Goal: Contribute content

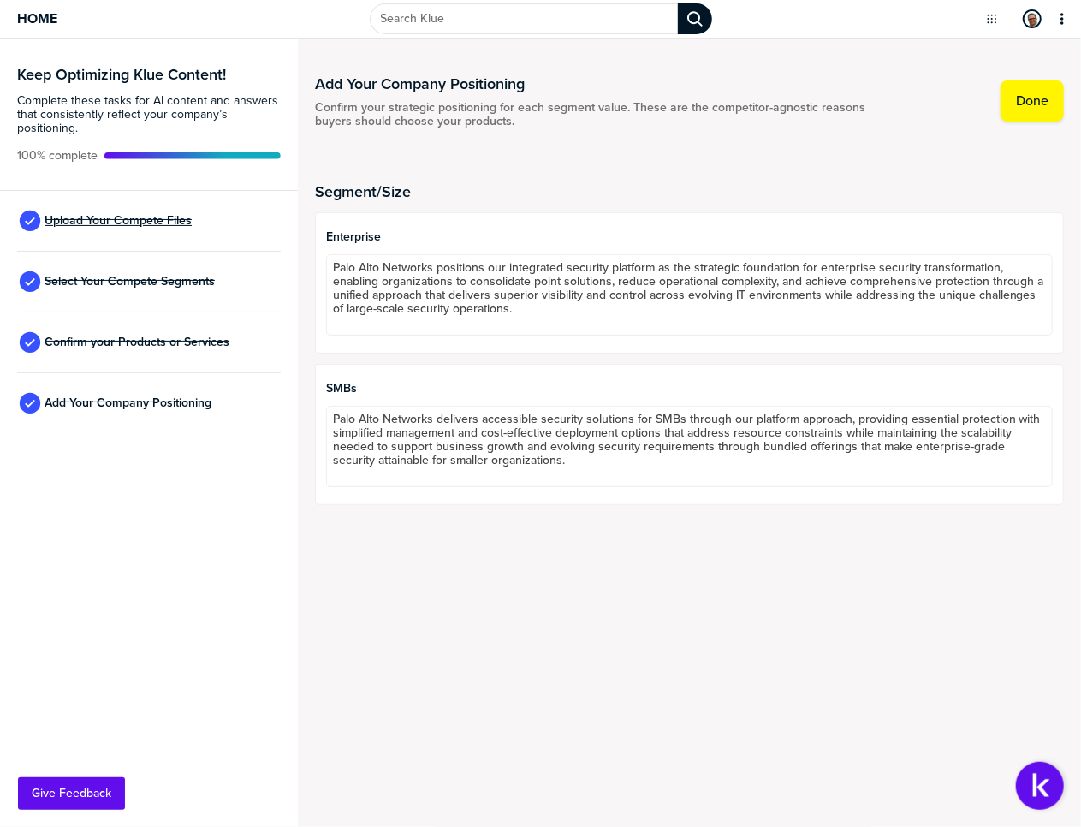
click at [115, 223] on span "Upload Your Compete Files" at bounding box center [117, 221] width 147 height 14
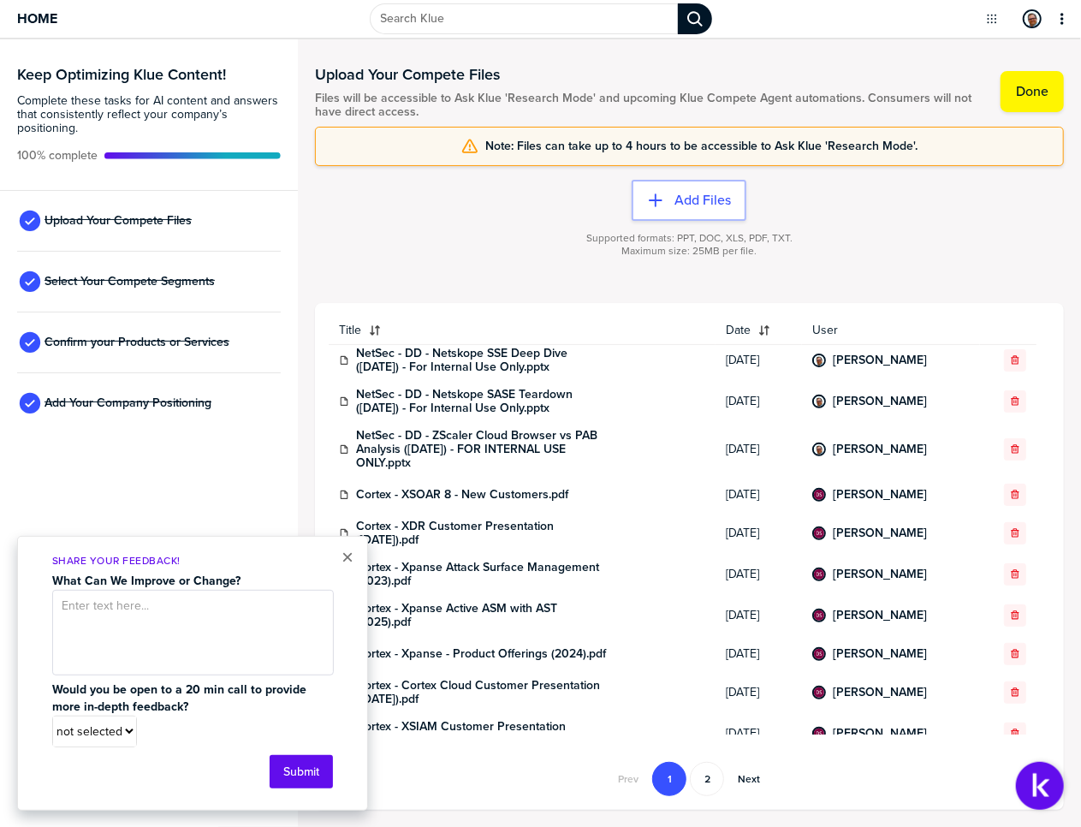
scroll to position [342, 0]
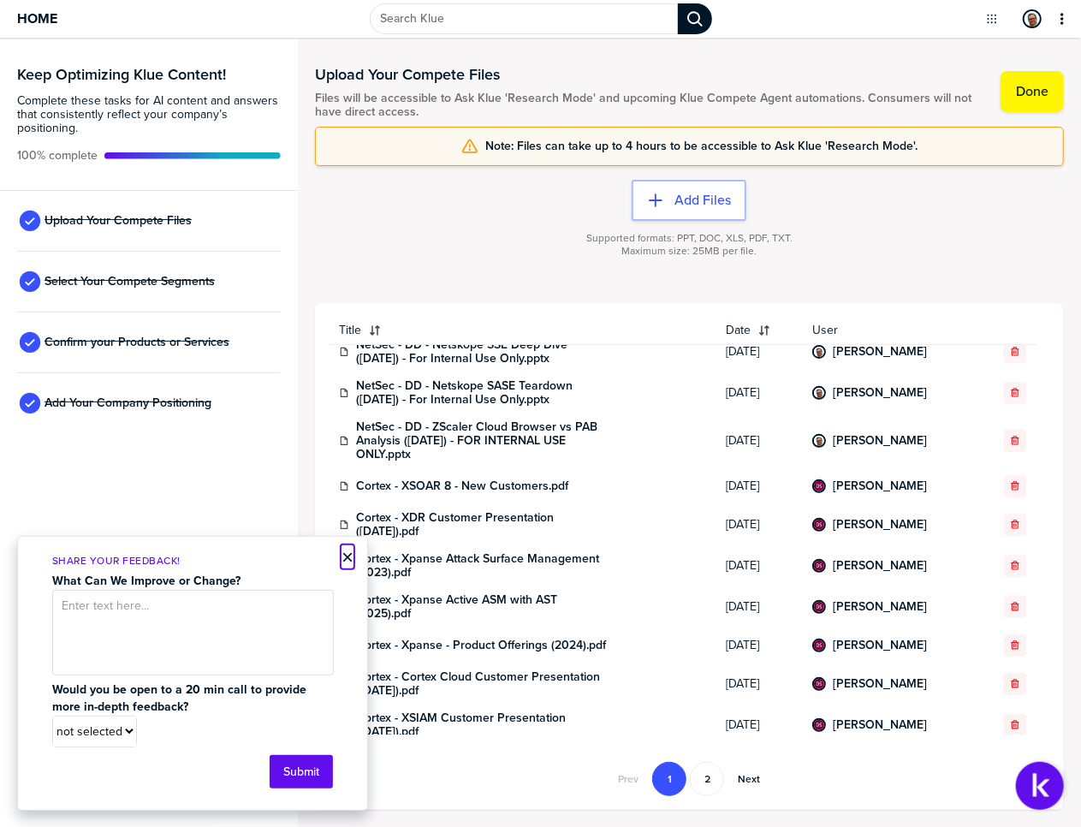
click at [347, 557] on button "×" at bounding box center [347, 557] width 12 height 21
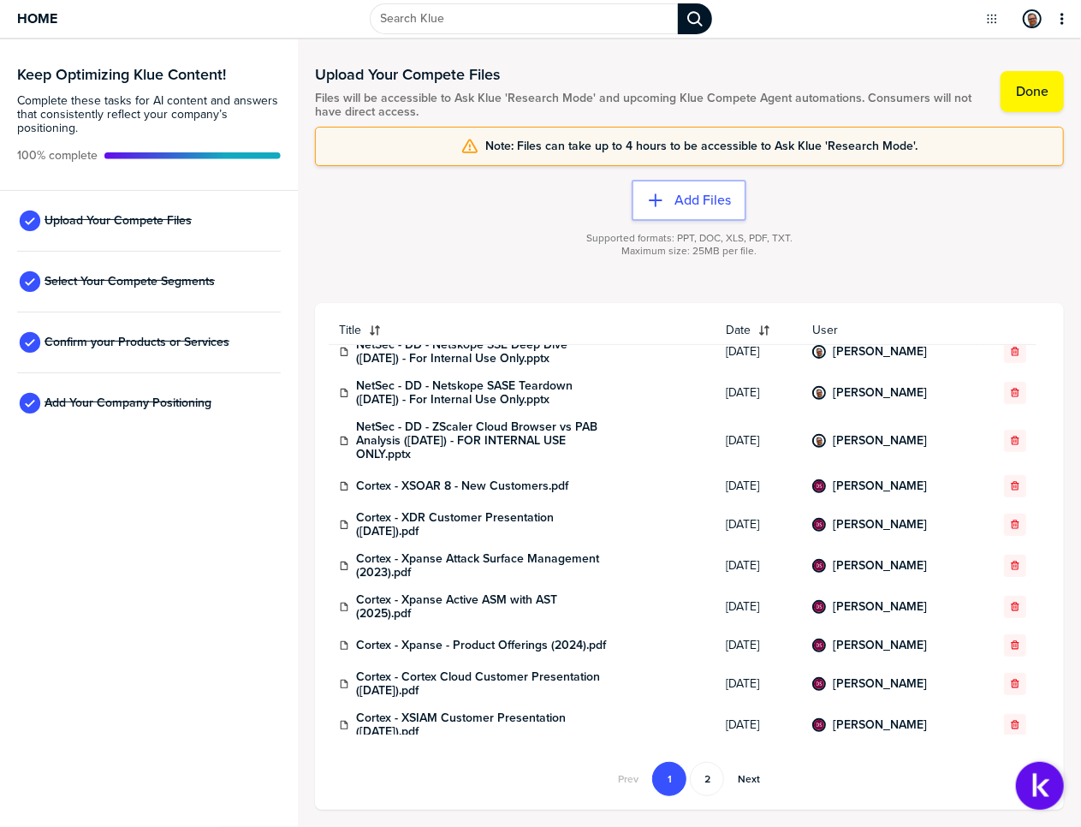
click at [937, 242] on div "Supported formats: PPT, DOC, XLS, PDF, TXT. Maximum size: 25MB per file." at bounding box center [689, 255] width 749 height 68
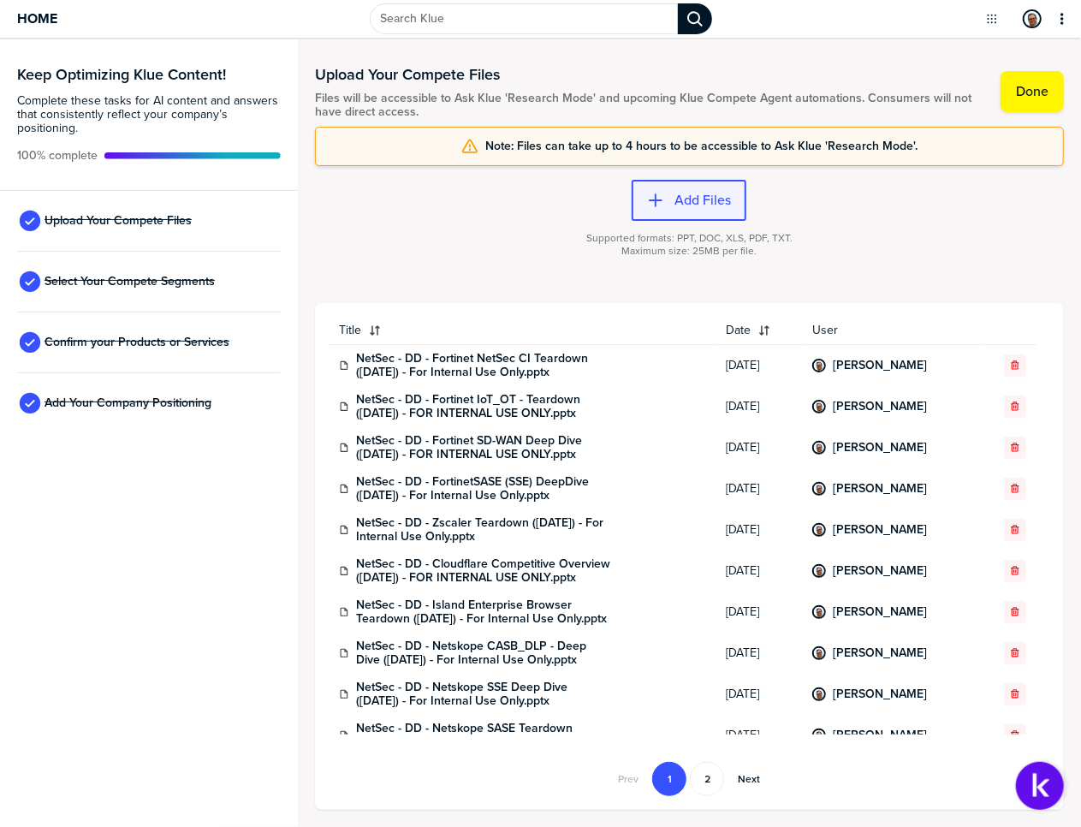
click at [698, 192] on label "Add Files" at bounding box center [702, 200] width 56 height 17
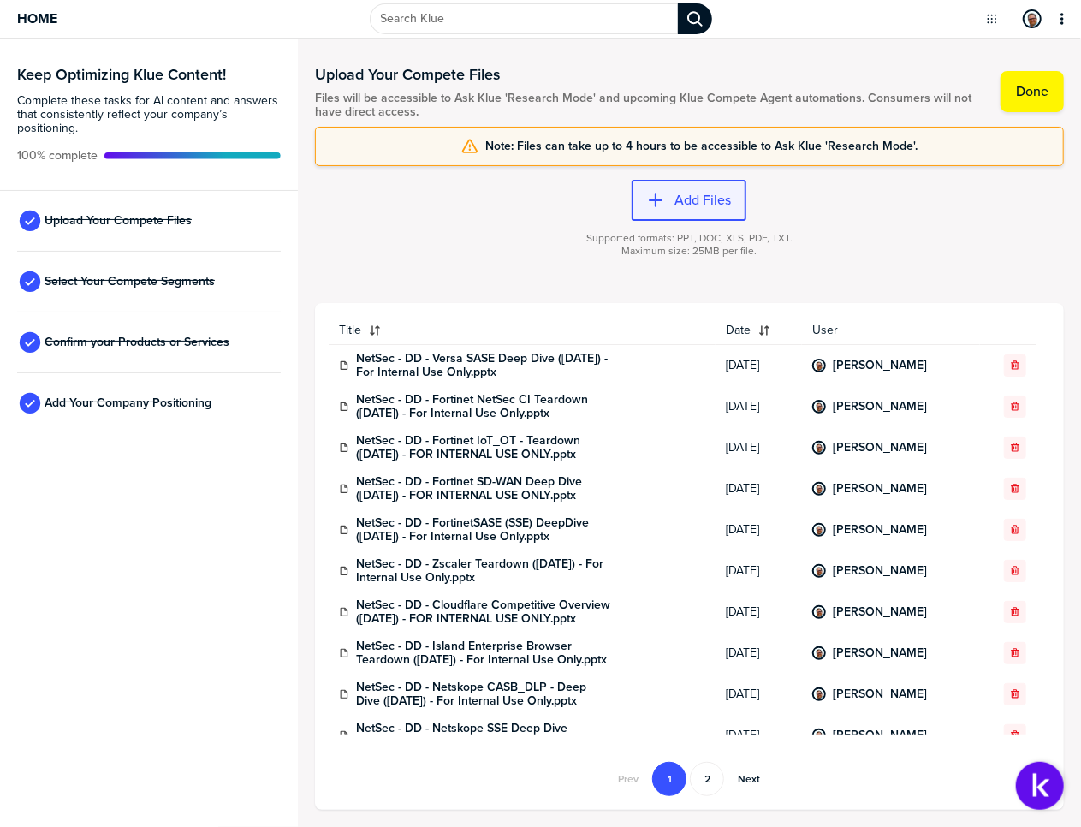
click at [684, 203] on label "Add Files" at bounding box center [702, 200] width 56 height 17
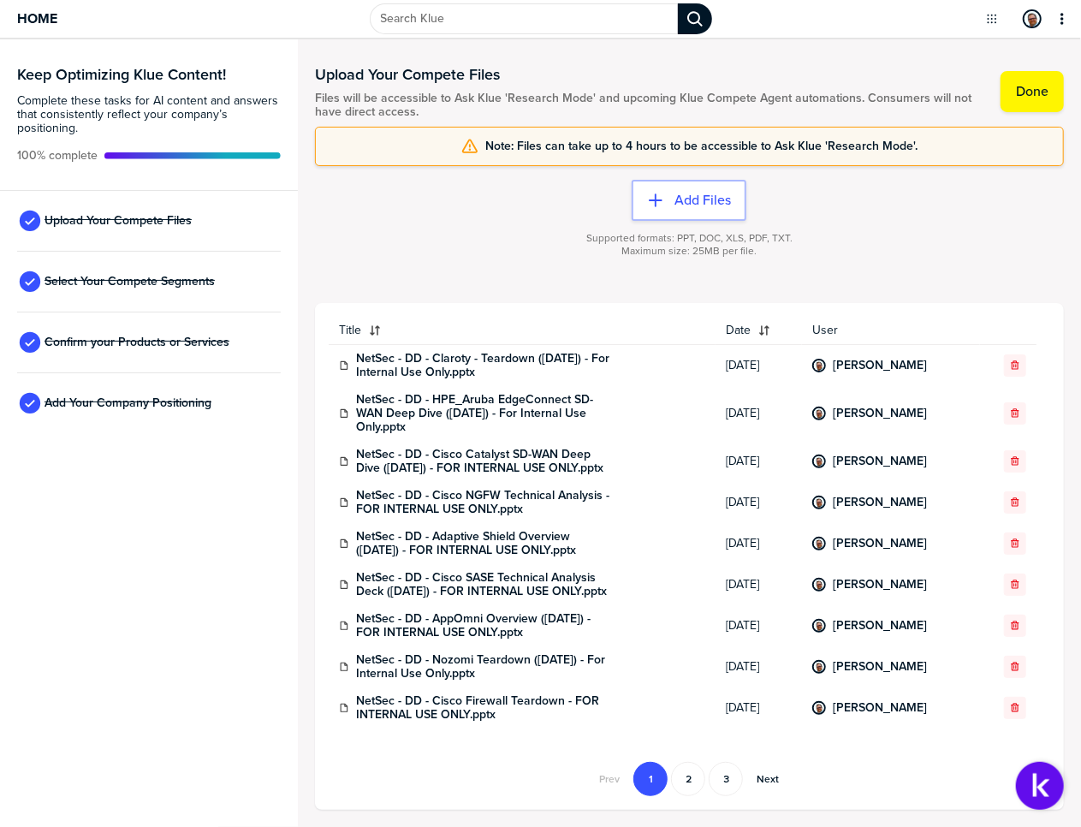
click at [204, 703] on div "Keep Optimizing Klue Content! Complete these tasks for AI content and answers t…" at bounding box center [149, 432] width 298 height 787
click at [686, 780] on button "2" at bounding box center [688, 779] width 34 height 34
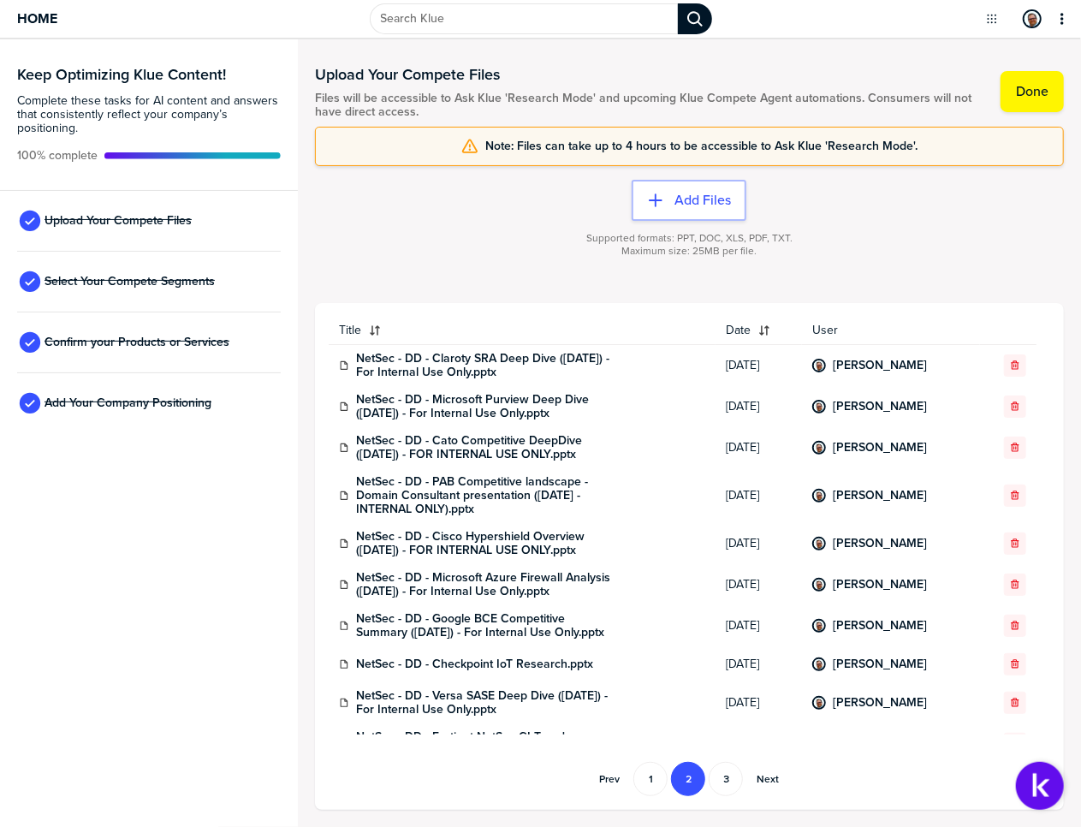
click at [185, 639] on div "Keep Optimizing Klue Content! Complete these tasks for AI content and answers t…" at bounding box center [149, 432] width 298 height 787
